Goal: Task Accomplishment & Management: Use online tool/utility

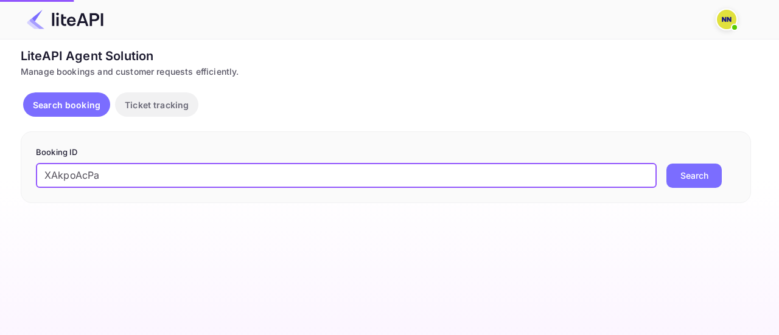
type input "XAkpoAcPa"
click at [667, 164] on button "Search" at bounding box center [694, 176] width 55 height 24
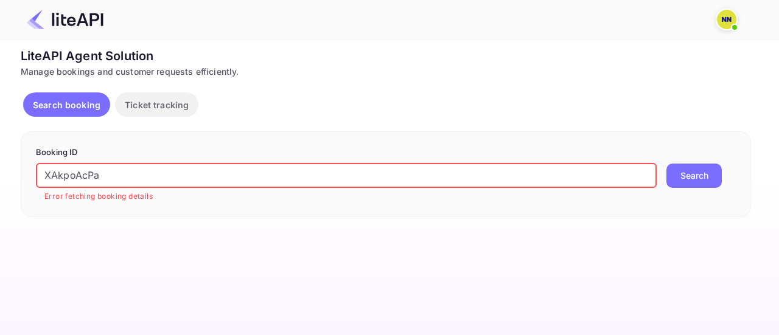
click at [667, 164] on button "Search" at bounding box center [694, 176] width 55 height 24
click at [730, 25] on span at bounding box center [735, 27] width 12 height 12
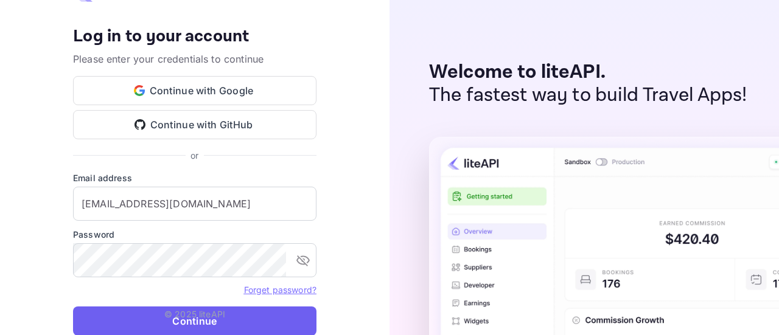
click at [225, 313] on button "Continue" at bounding box center [195, 321] width 244 height 29
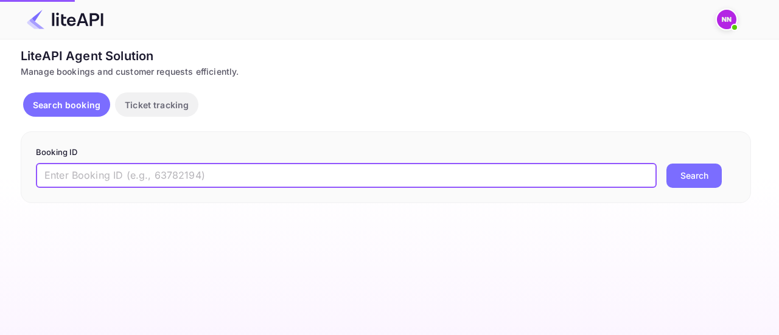
click at [296, 169] on input "text" at bounding box center [346, 176] width 621 height 24
paste input "XAkpoAcPa"
type input "XAkpoAcPa"
